Goal: Task Accomplishment & Management: Manage account settings

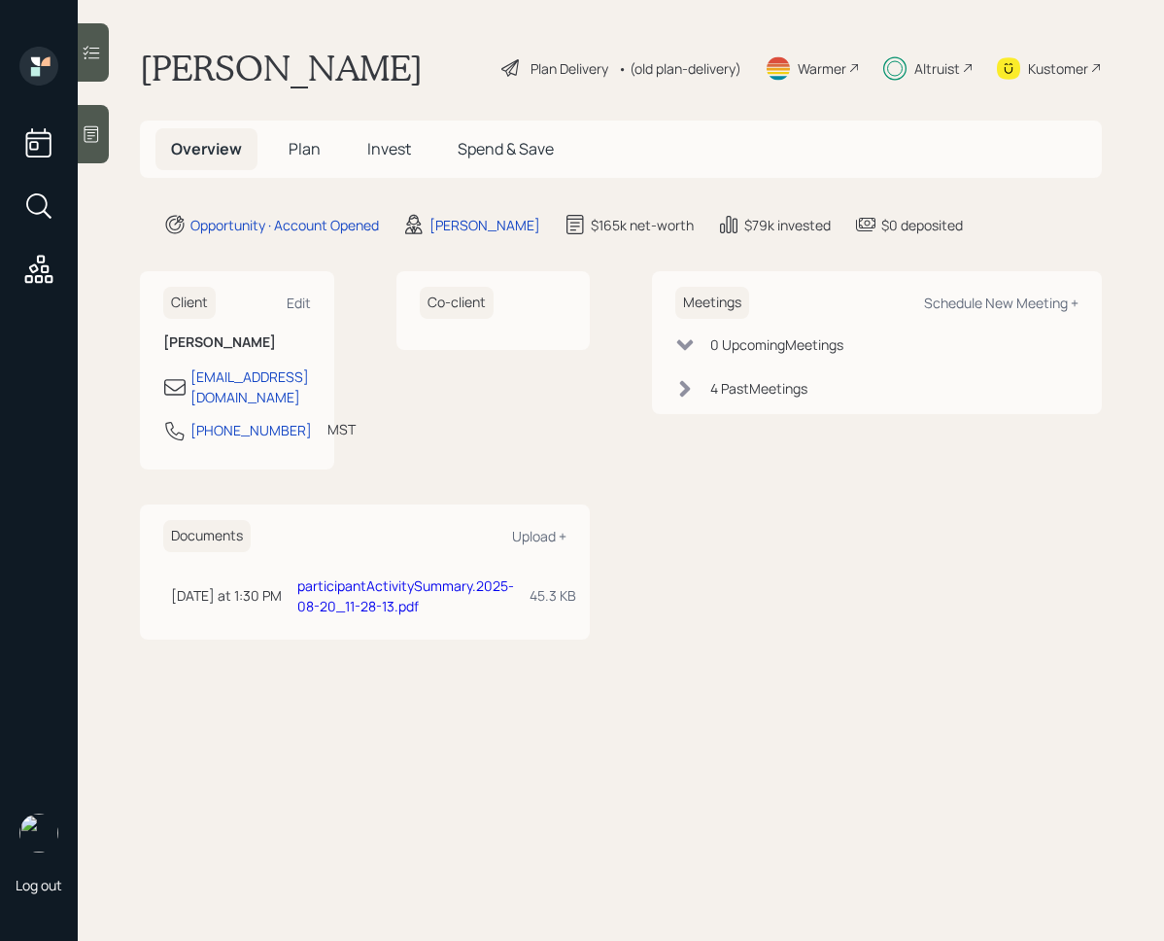
click at [401, 147] on span "Invest" at bounding box center [389, 148] width 44 height 21
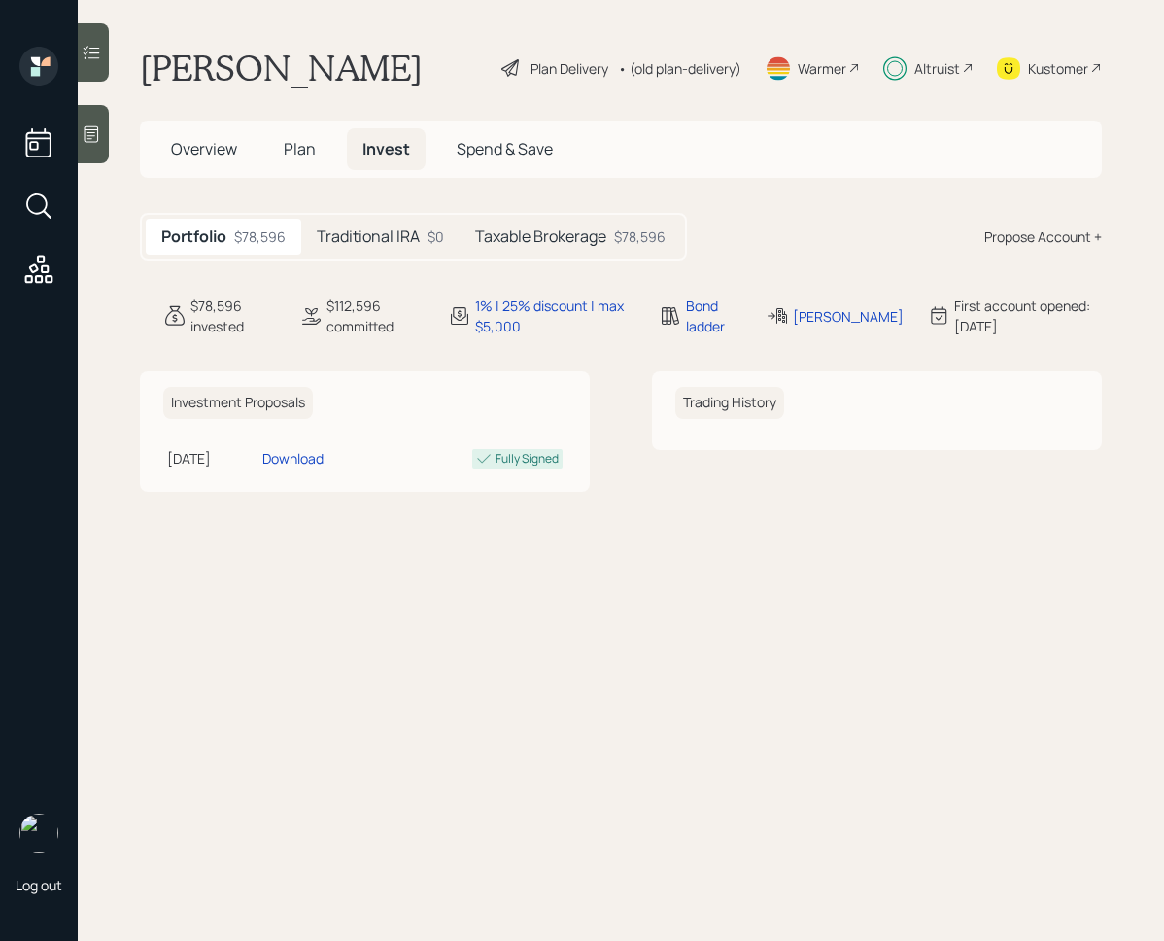
click at [548, 247] on div "Taxable Brokerage $78,596" at bounding box center [571, 237] width 222 height 36
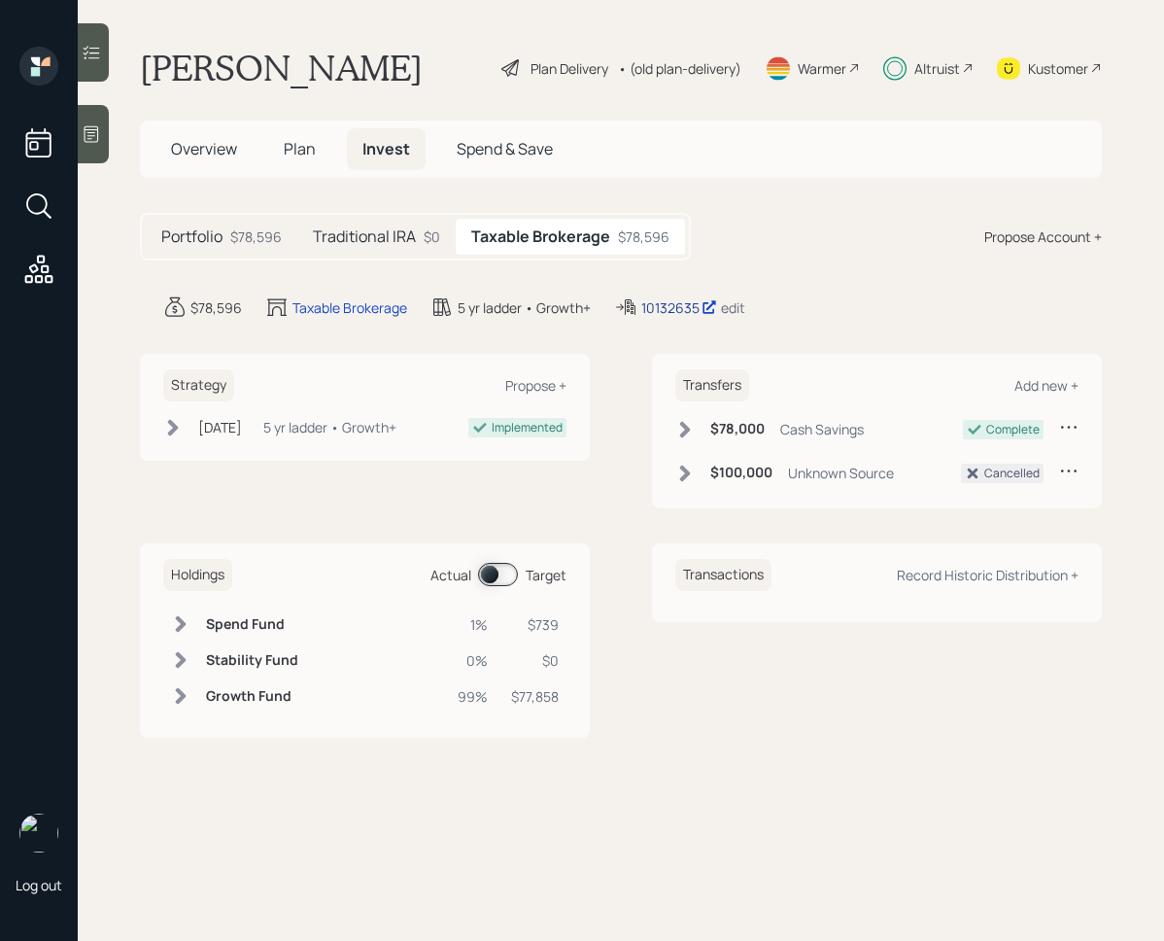
click at [666, 303] on div "10132635" at bounding box center [679, 307] width 76 height 20
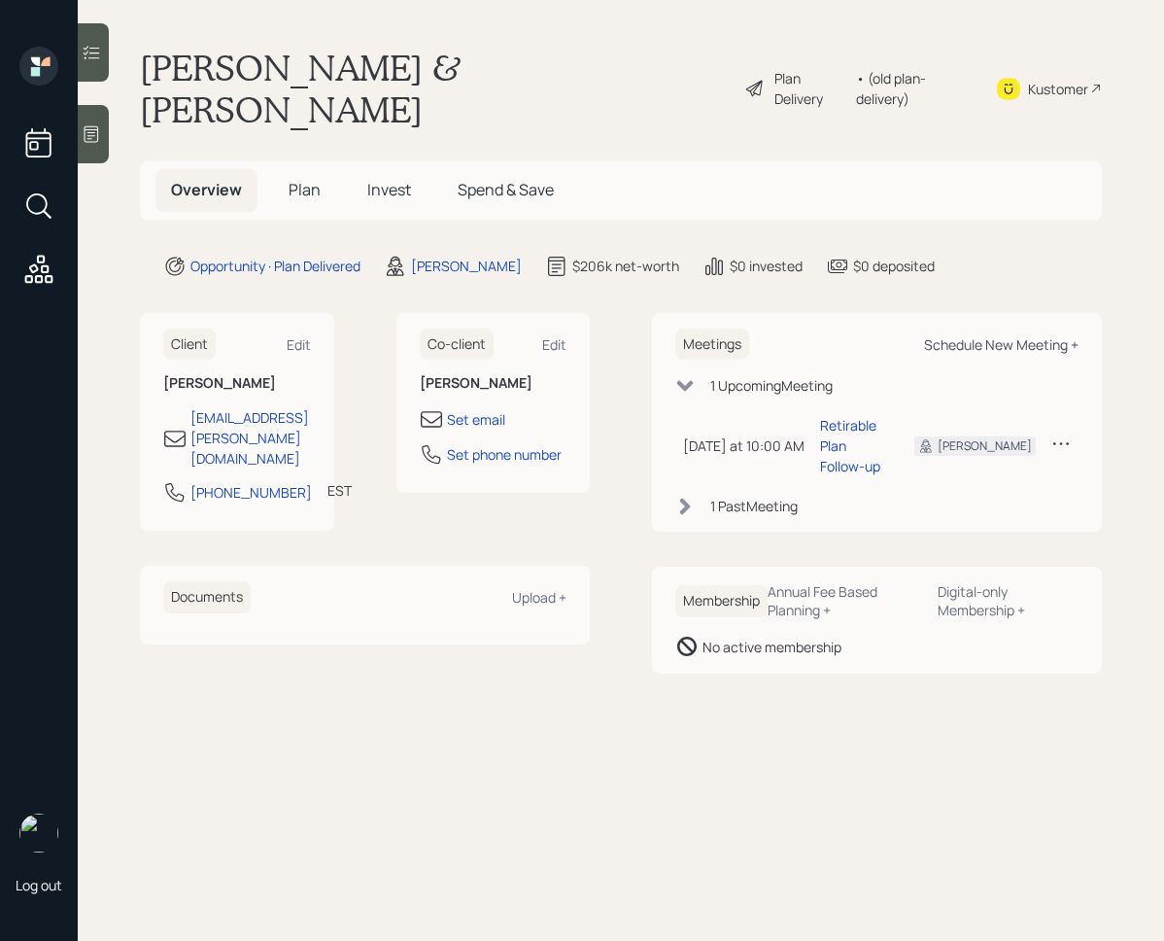
click at [993, 335] on div "Schedule New Meeting +" at bounding box center [1001, 344] width 155 height 18
select select "f14b762f-c7c2-4b89-9227-8fa891345eea"
